Goal: Transaction & Acquisition: Purchase product/service

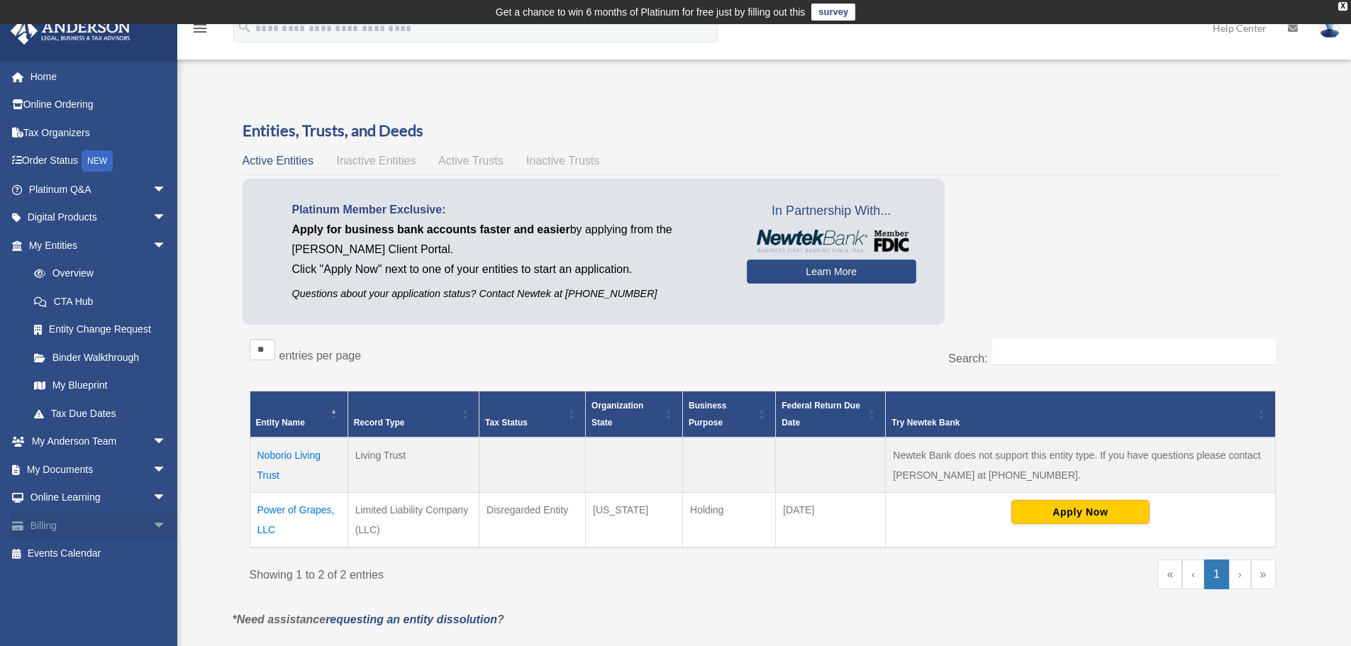
click at [48, 524] on link "Billing arrow_drop_down" at bounding box center [99, 525] width 178 height 28
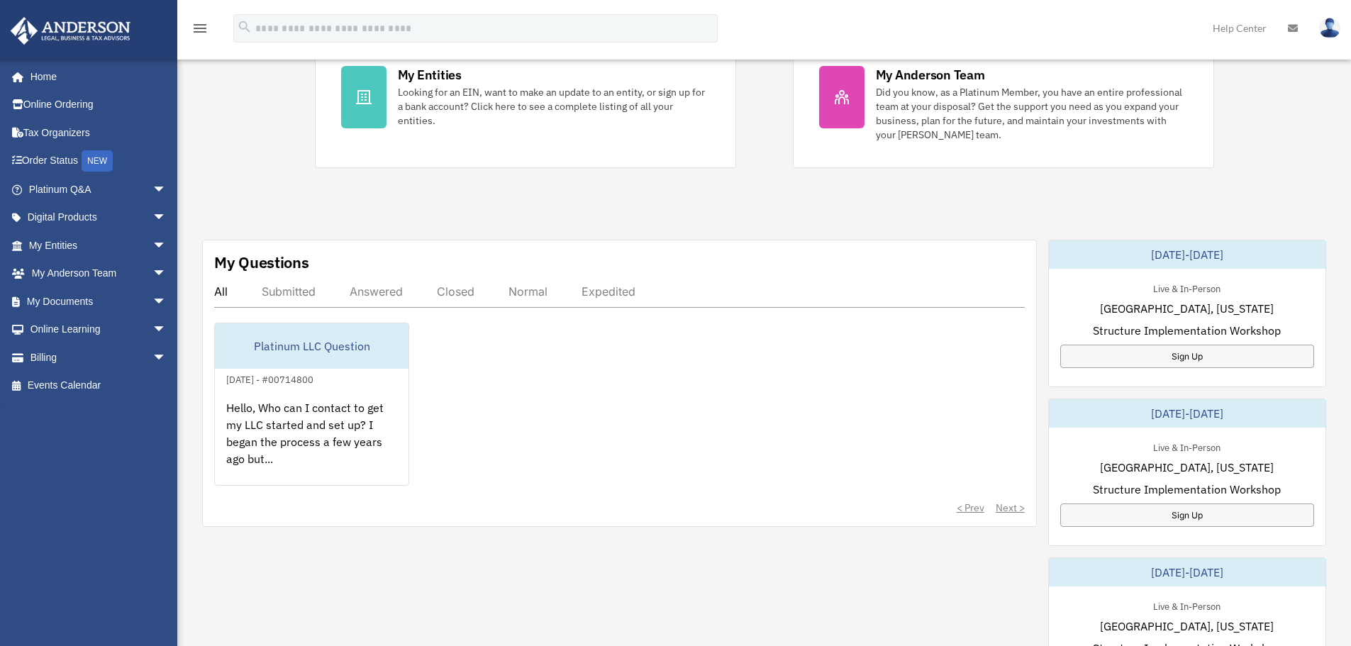
scroll to position [355, 0]
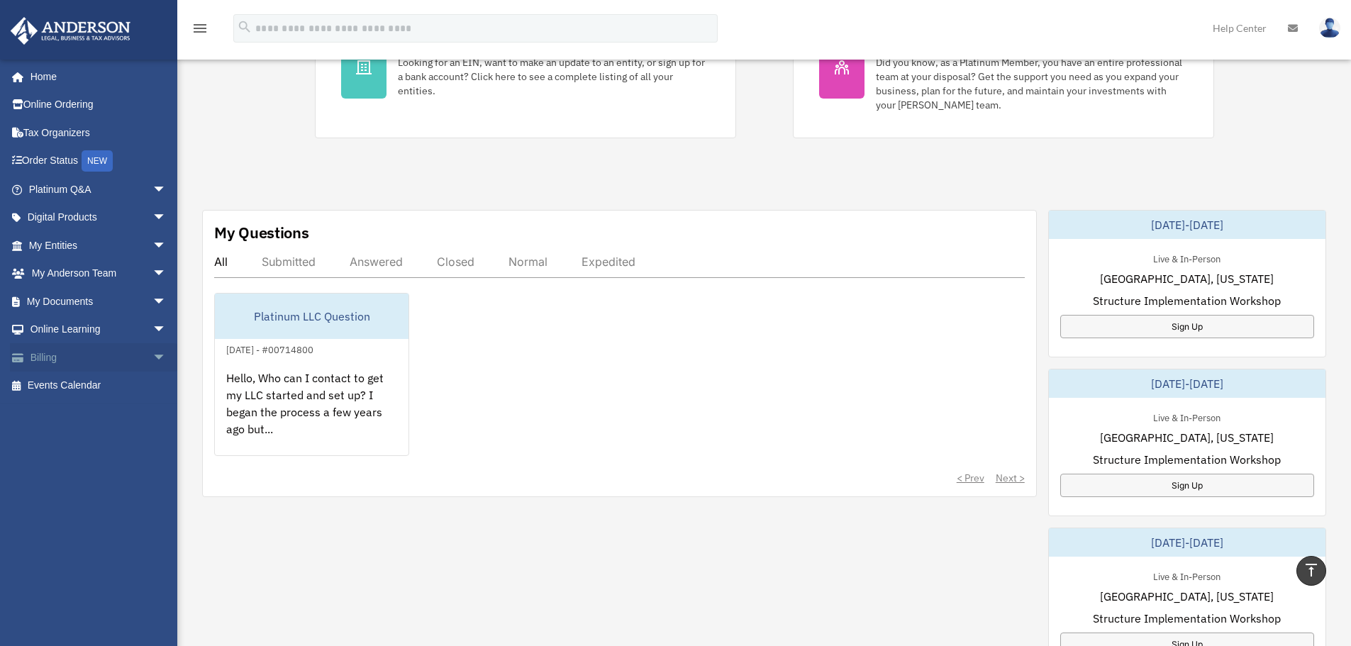
click at [55, 358] on link "Billing arrow_drop_down" at bounding box center [99, 357] width 178 height 28
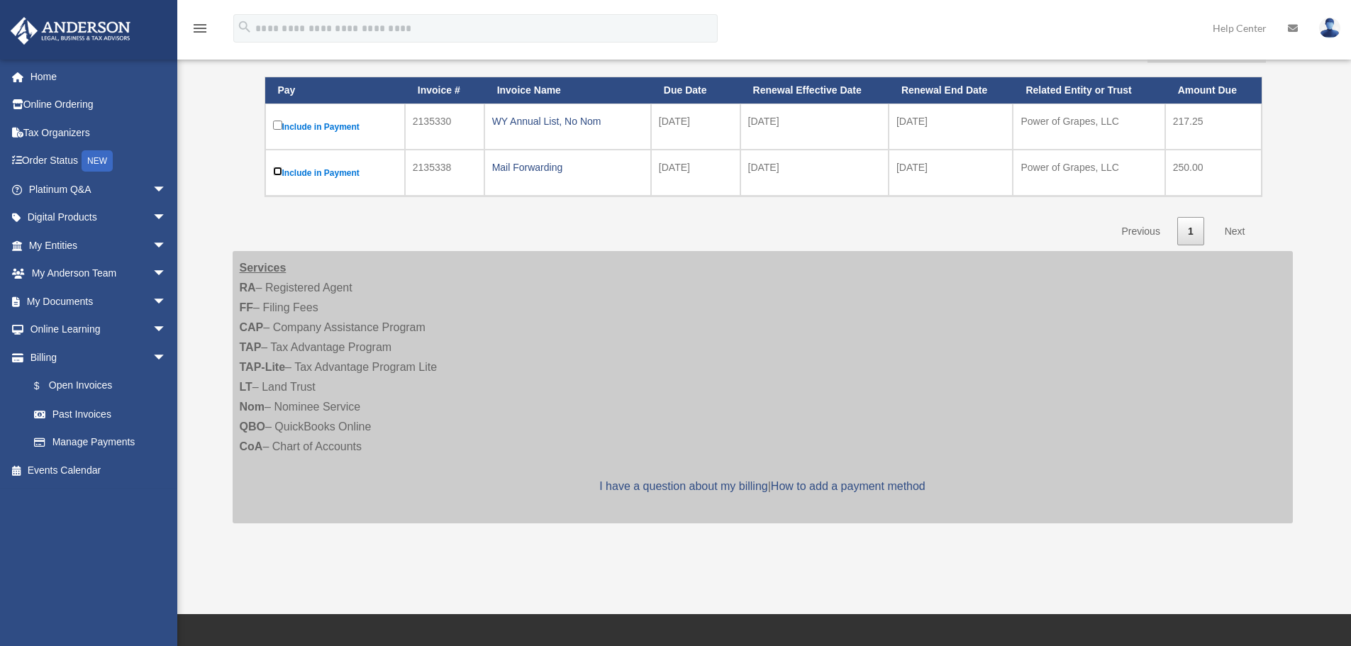
scroll to position [213, 0]
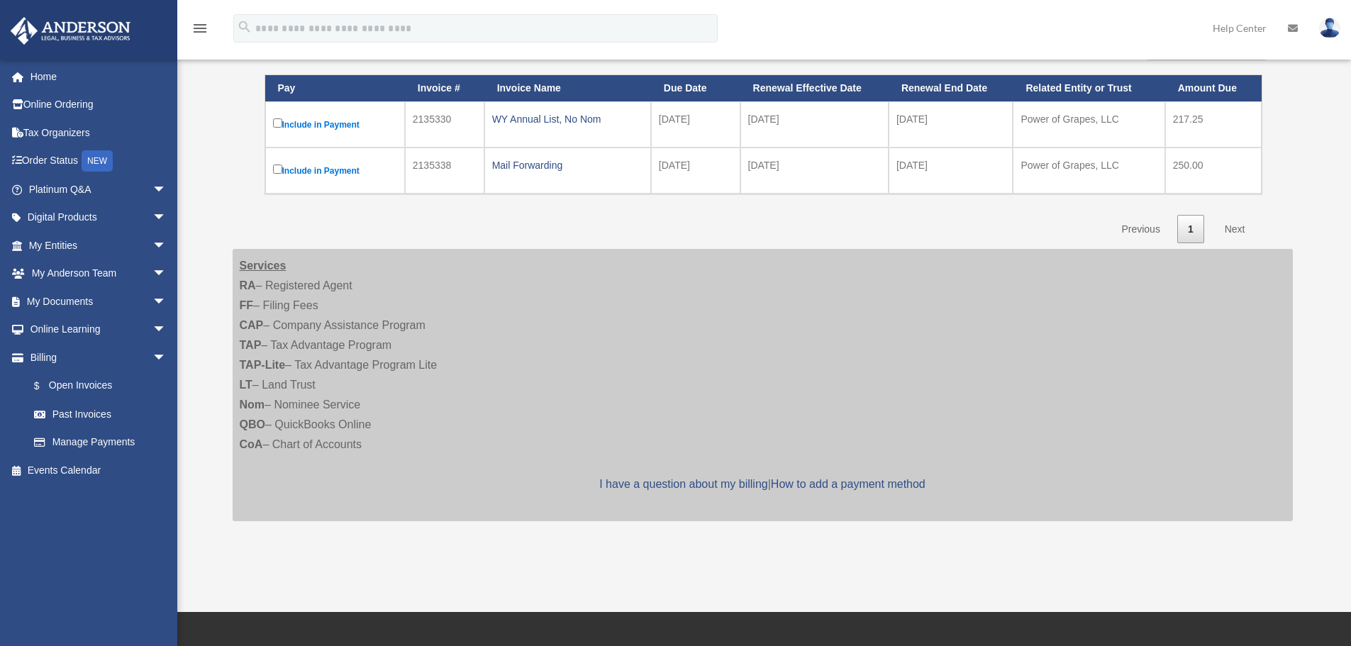
click at [1240, 230] on link "Next" at bounding box center [1235, 229] width 42 height 29
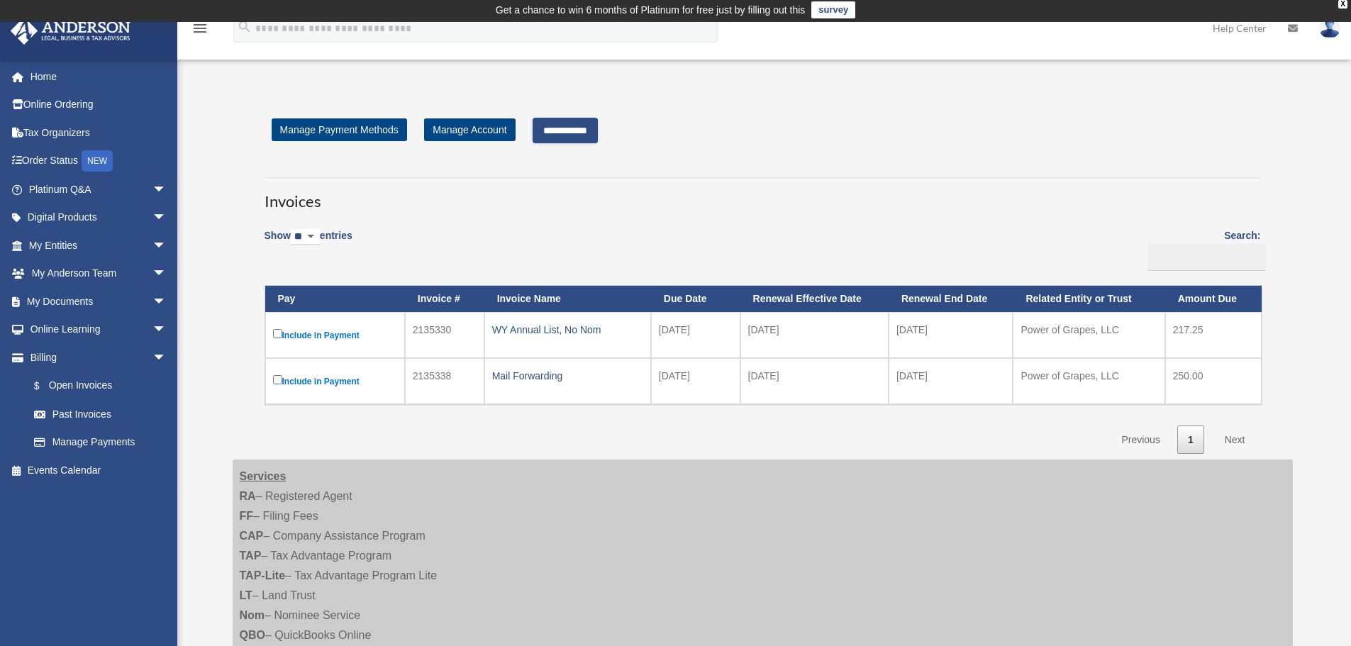
scroll to position [0, 0]
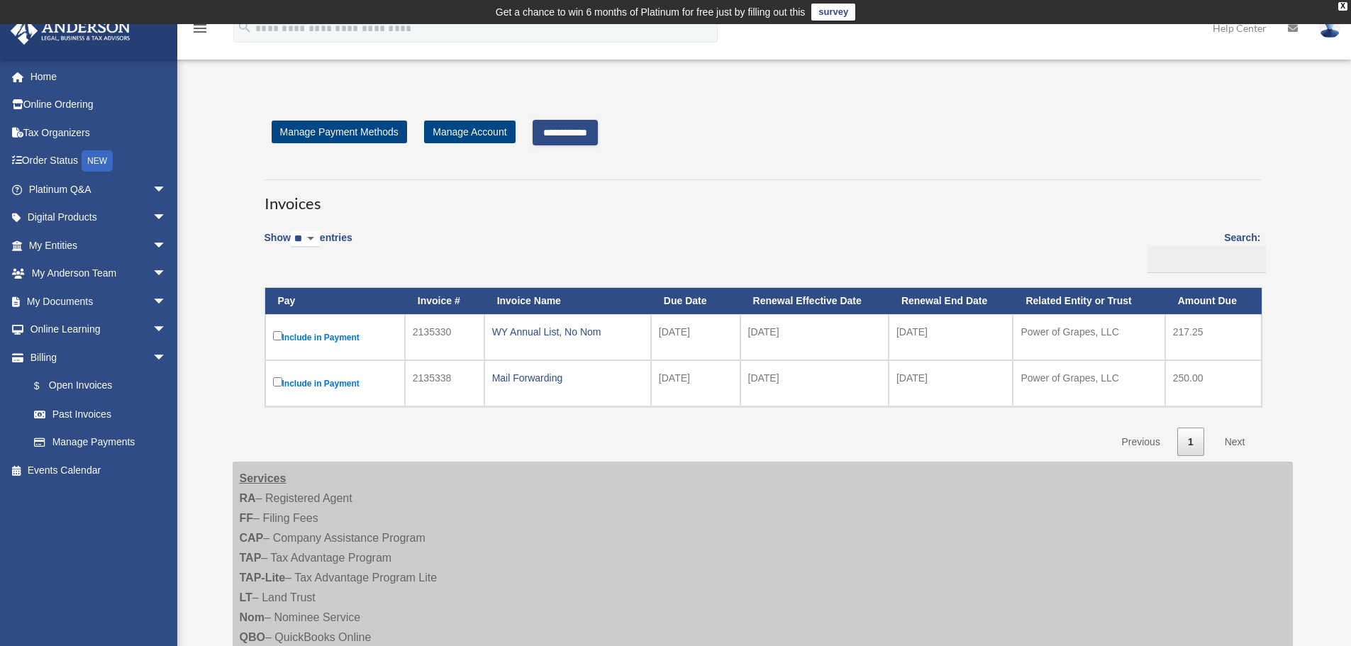
click at [580, 128] on input "**********" at bounding box center [565, 133] width 65 height 26
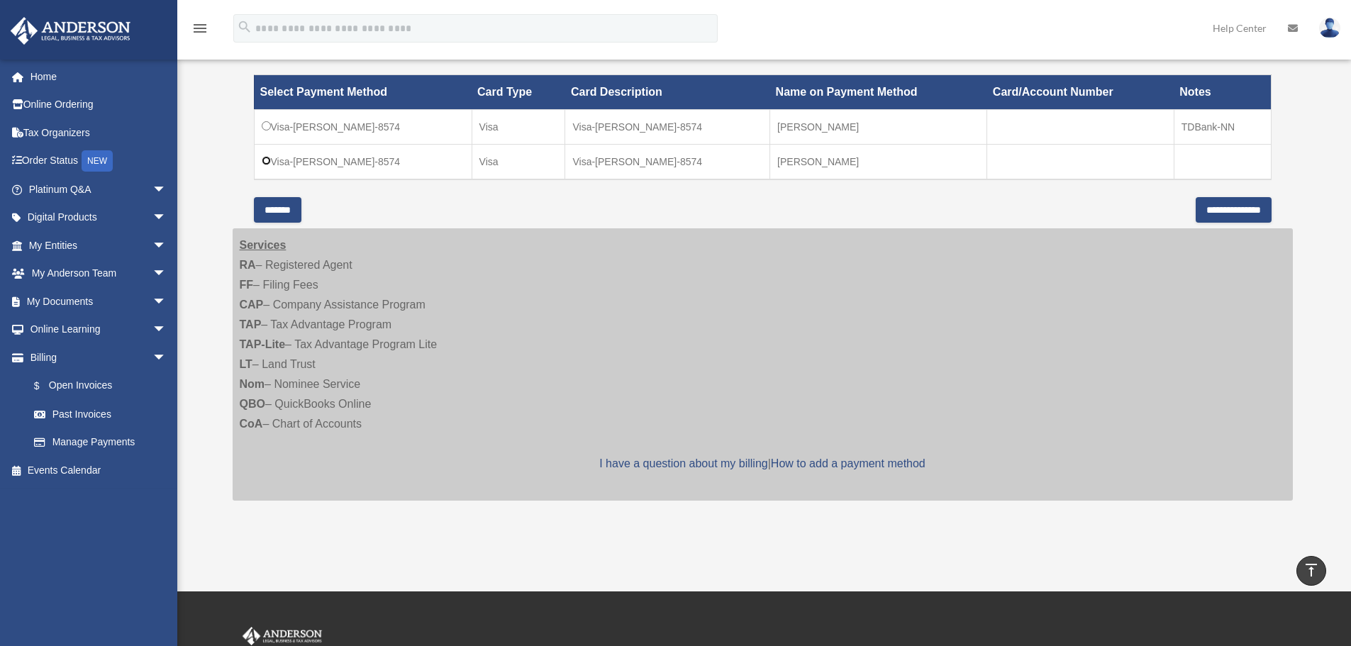
scroll to position [473, 0]
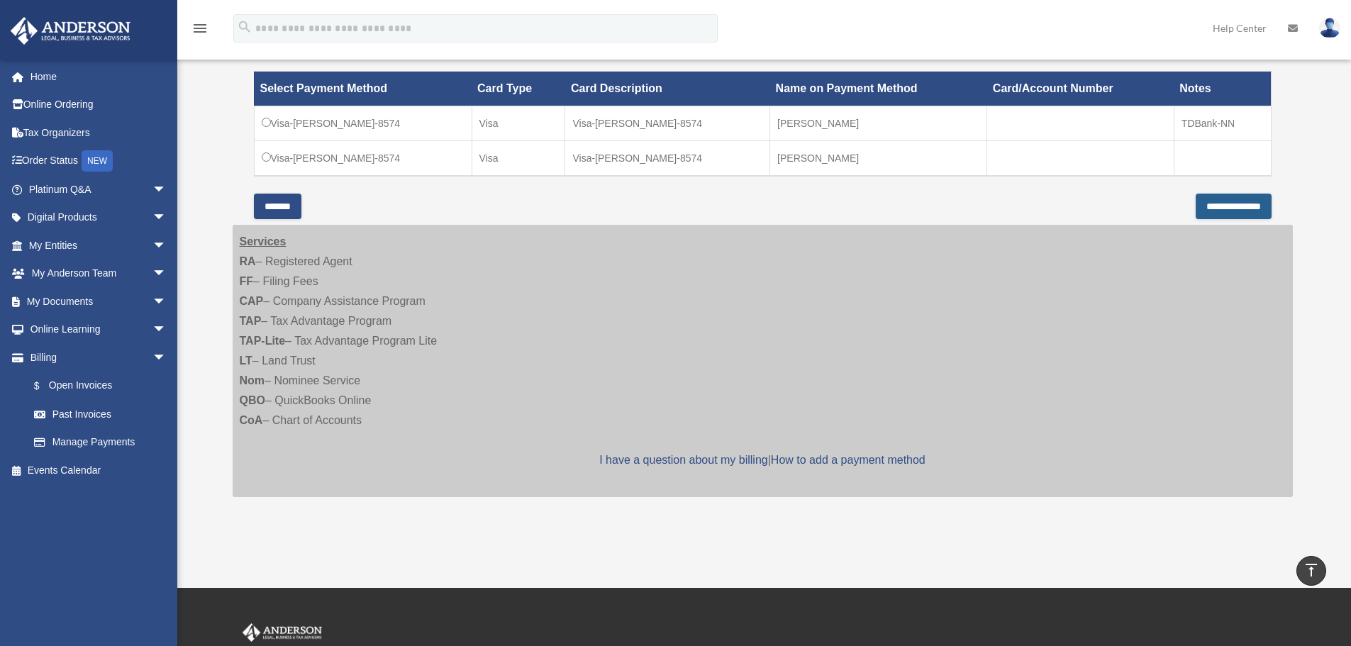
click at [1221, 206] on input "**********" at bounding box center [1234, 207] width 76 height 26
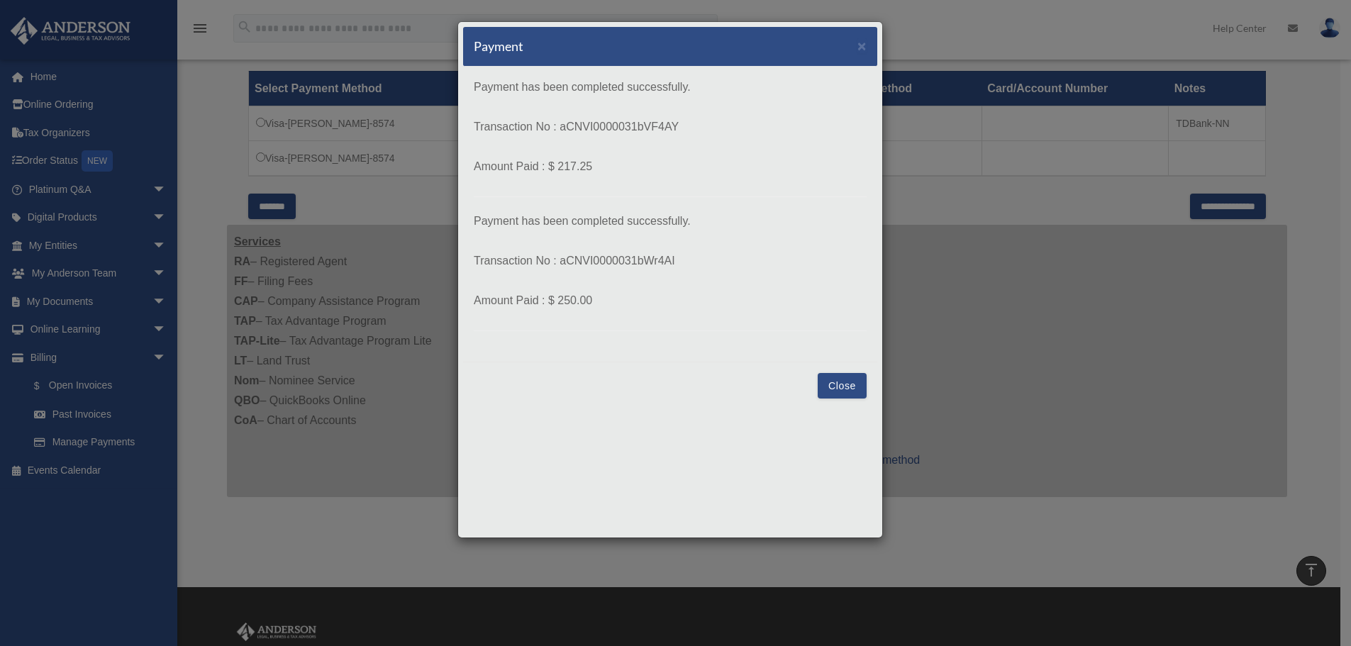
click at [838, 390] on button "Close" at bounding box center [842, 386] width 49 height 26
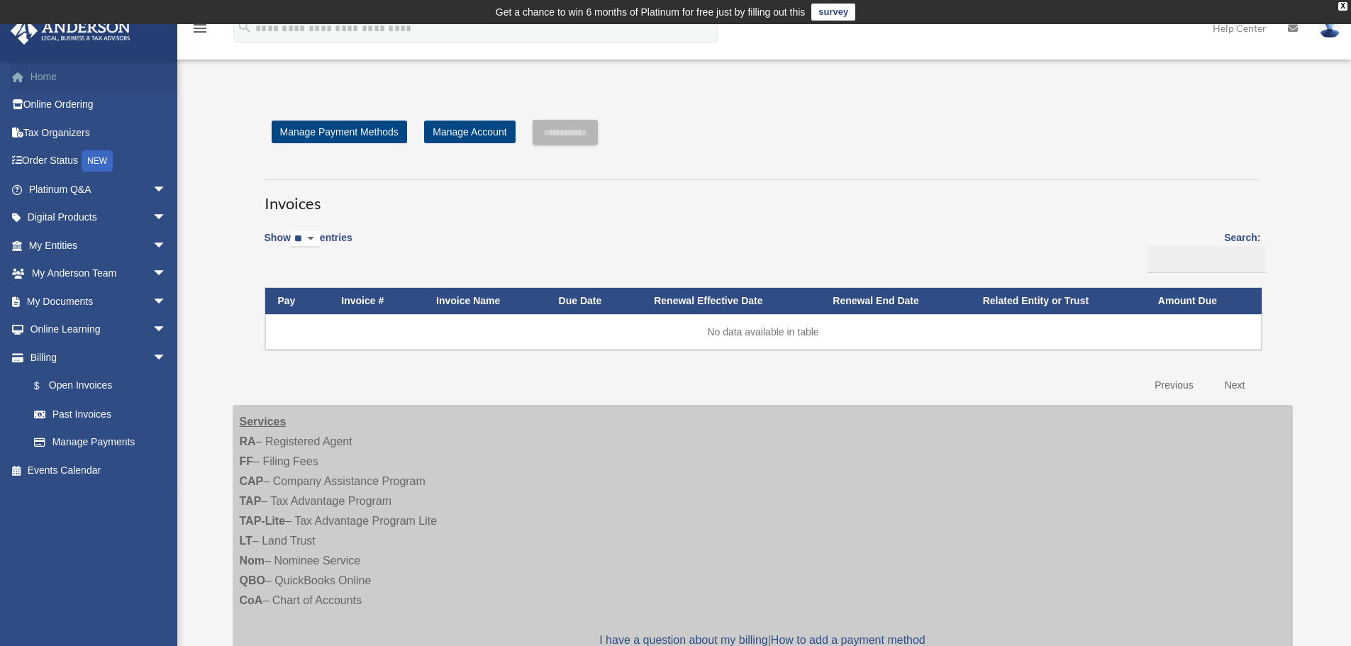
click at [41, 70] on link "Home" at bounding box center [99, 76] width 178 height 28
